Goal: Task Accomplishment & Management: Manage account settings

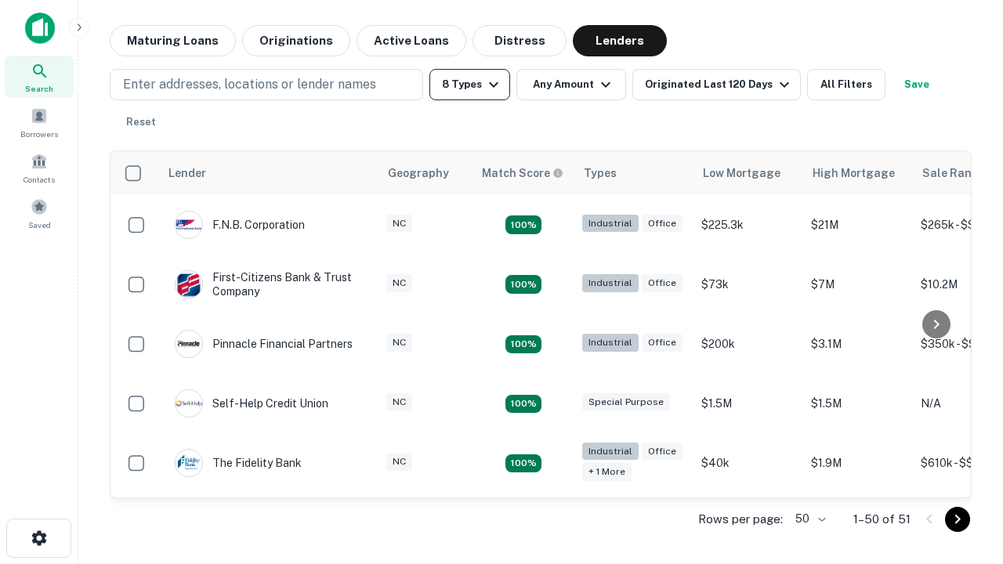
click at [470, 85] on button "8 Types" at bounding box center [470, 84] width 81 height 31
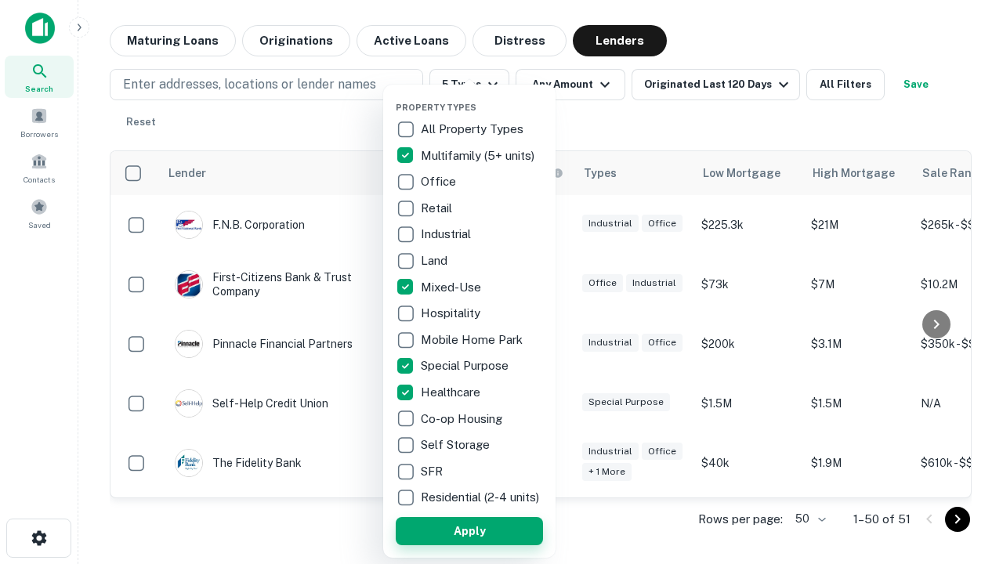
click at [470, 531] on button "Apply" at bounding box center [469, 531] width 147 height 28
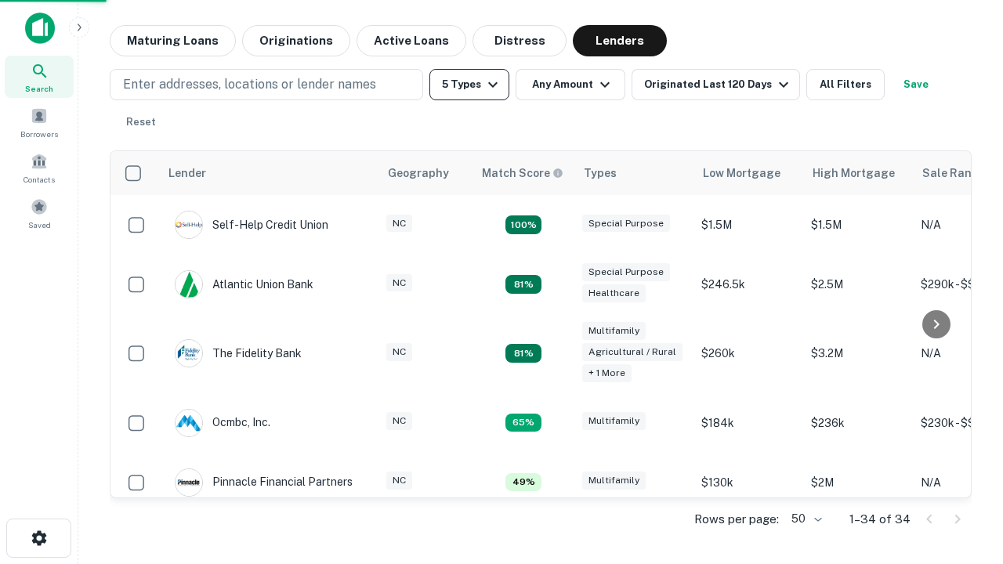
click at [470, 85] on button "5 Types" at bounding box center [470, 84] width 80 height 31
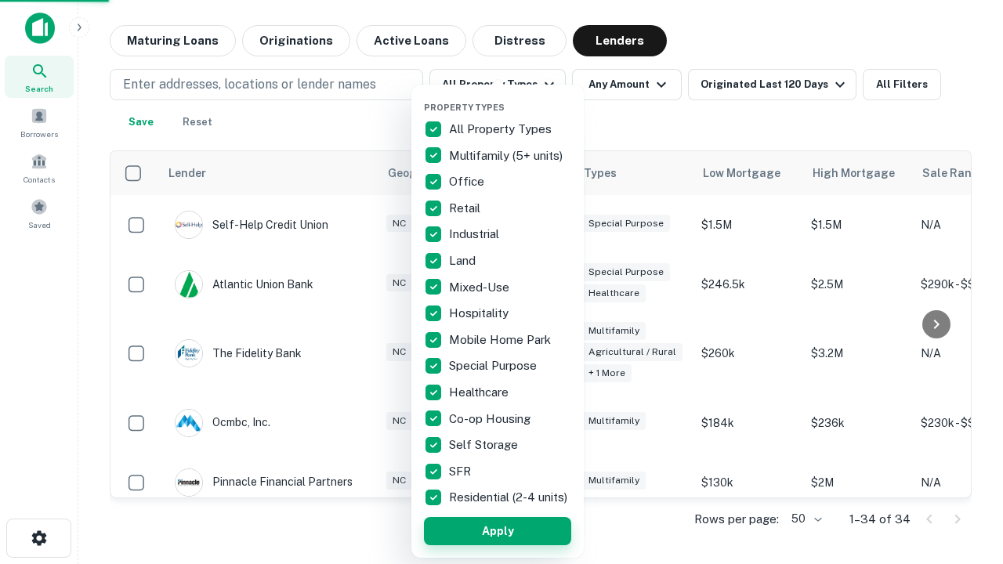
click at [498, 531] on button "Apply" at bounding box center [497, 531] width 147 height 28
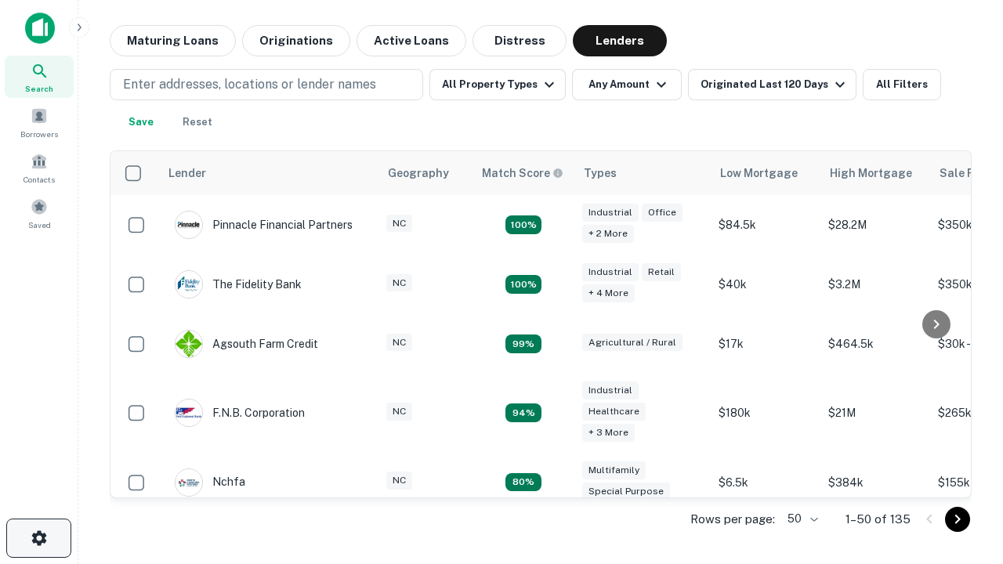
click at [38, 539] on icon "button" at bounding box center [39, 538] width 19 height 19
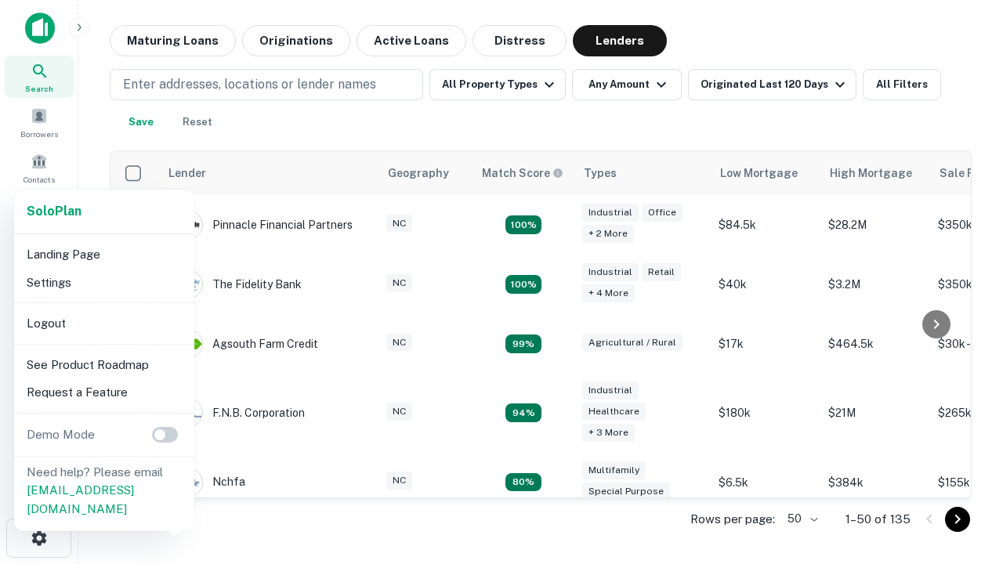
click at [103, 323] on li "Logout" at bounding box center [104, 324] width 168 height 28
